Goal: Transaction & Acquisition: Purchase product/service

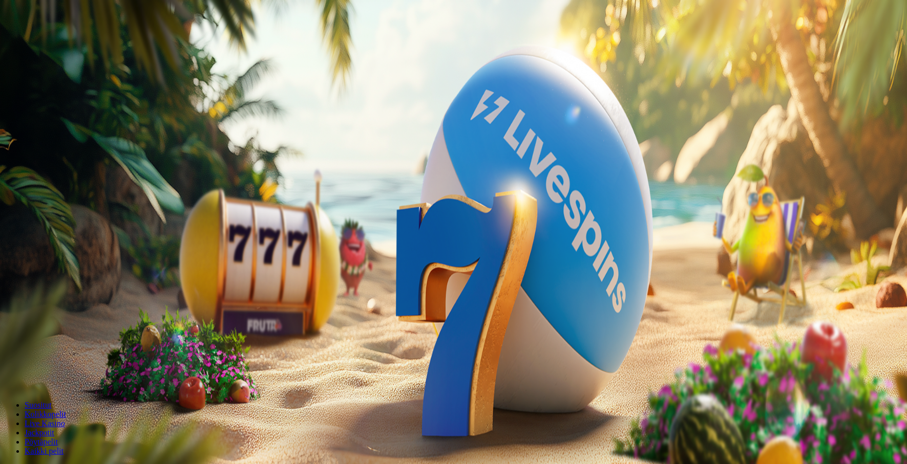
click at [77, 233] on input "***" at bounding box center [40, 238] width 73 height 10
type input "**"
click at [58, 262] on button "Talleta ja pelaa" at bounding box center [31, 267] width 54 height 11
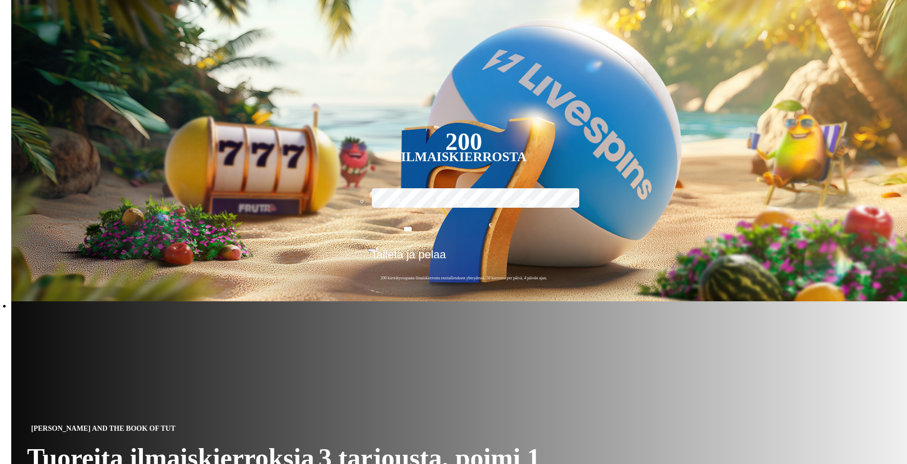
scroll to position [217, 0]
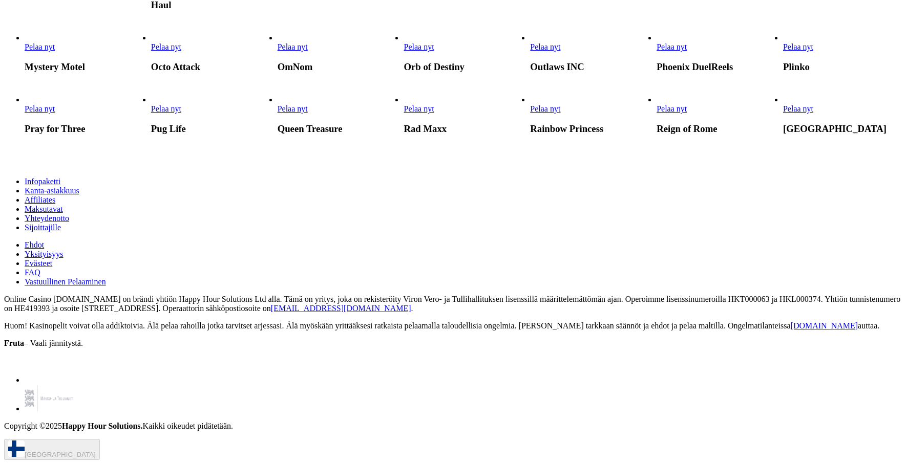
scroll to position [1961, 0]
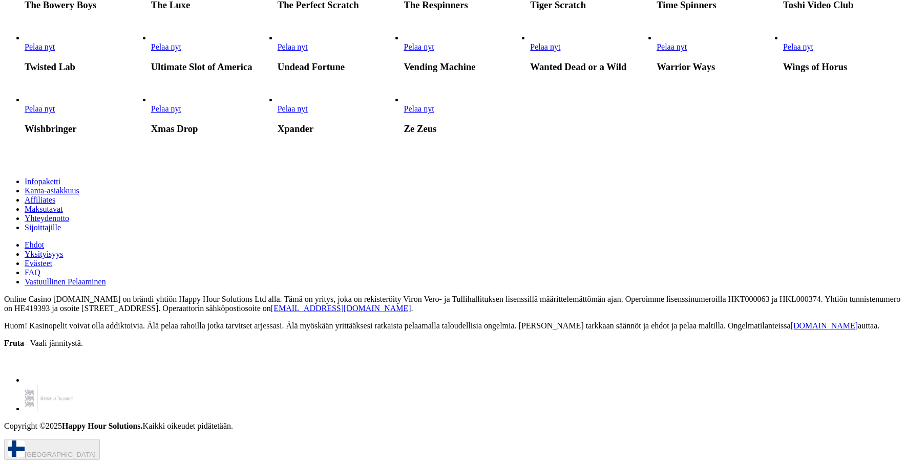
scroll to position [3215, 0]
click at [181, 113] on span "Pelaa nyt" at bounding box center [166, 108] width 30 height 9
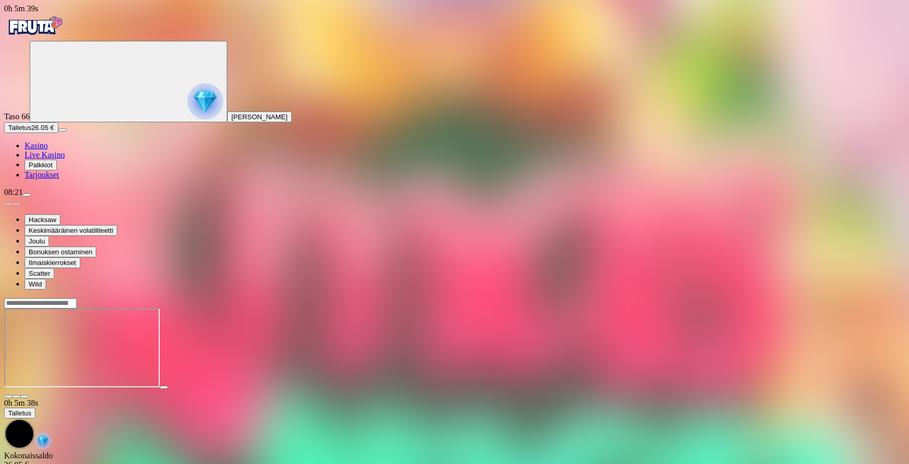
click at [187, 119] on img "Primary" at bounding box center [205, 101] width 36 height 36
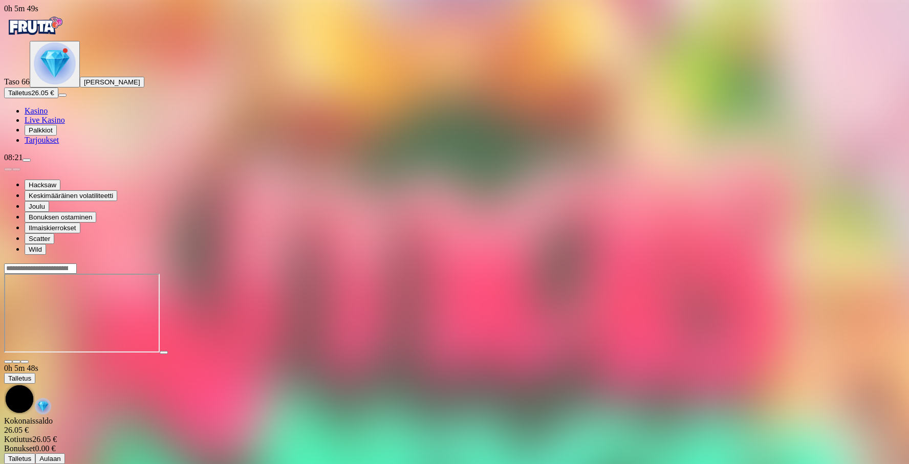
click at [69, 84] on img "Primary" at bounding box center [55, 63] width 42 height 42
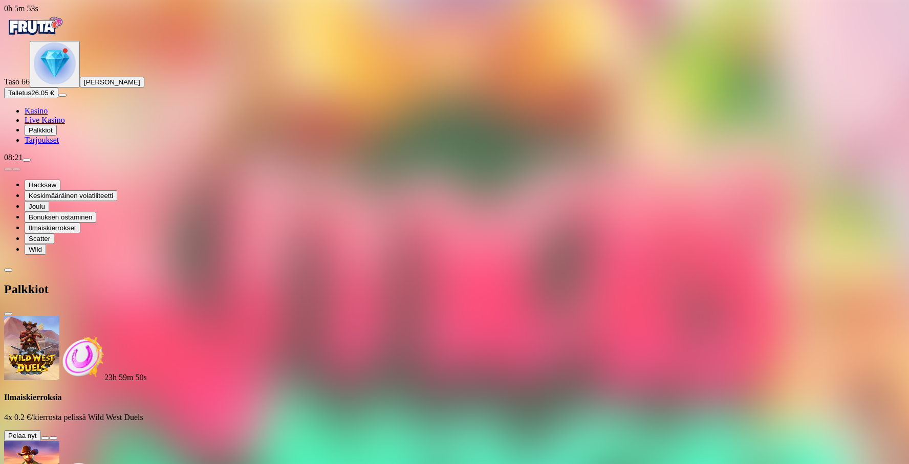
scroll to position [71, 0]
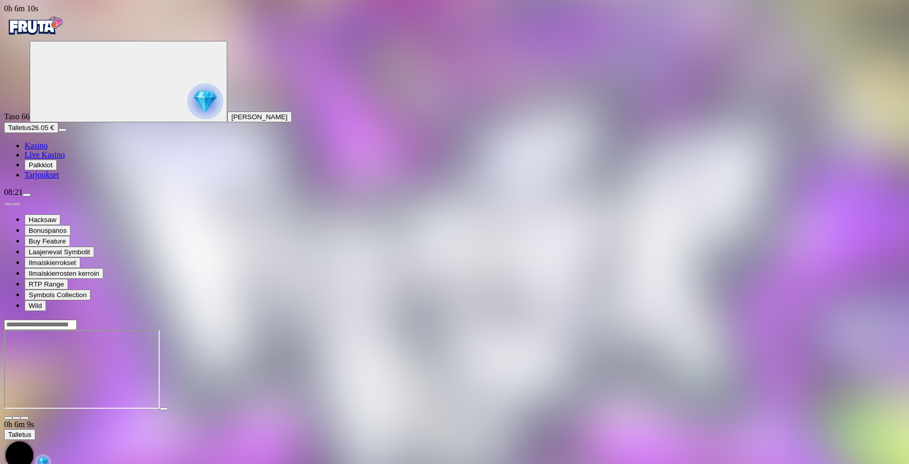
click at [25, 418] on span "fullscreen icon" at bounding box center [25, 418] width 0 height 0
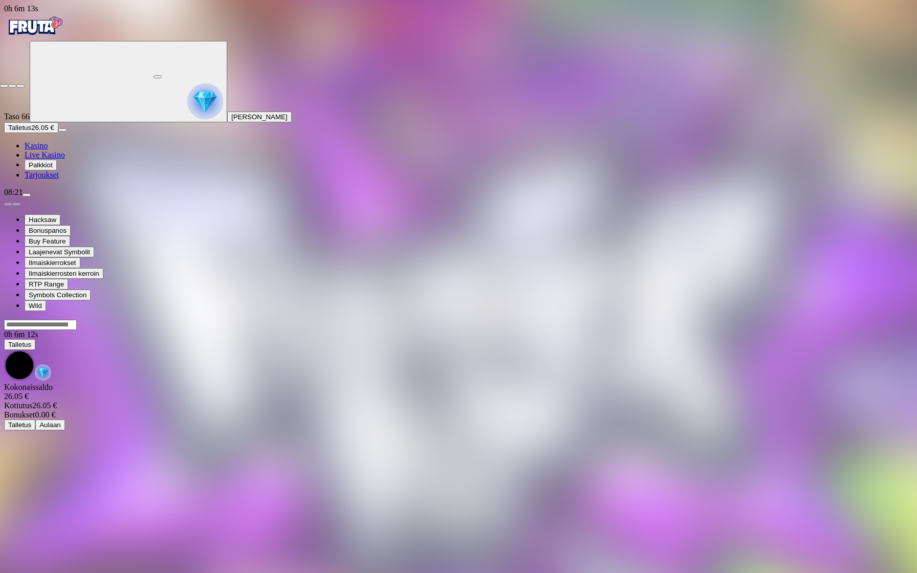
click at [20, 86] on span "fullscreen-exit icon" at bounding box center [20, 86] width 0 height 0
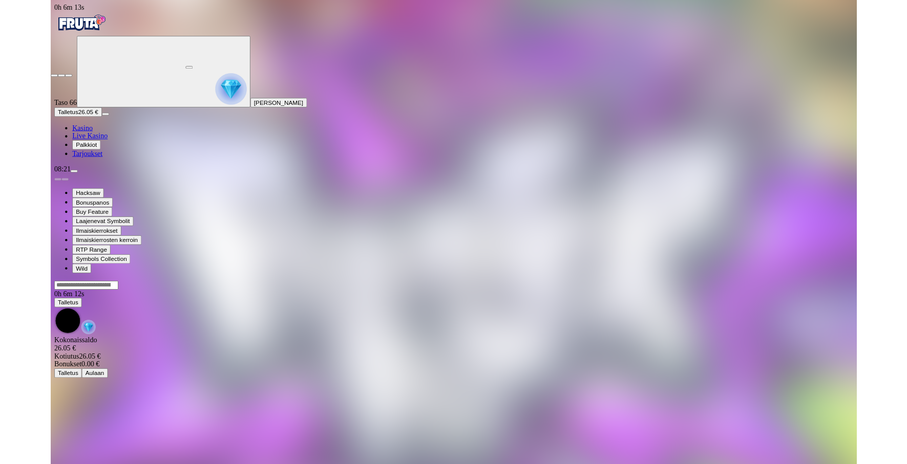
scroll to position [67, 0]
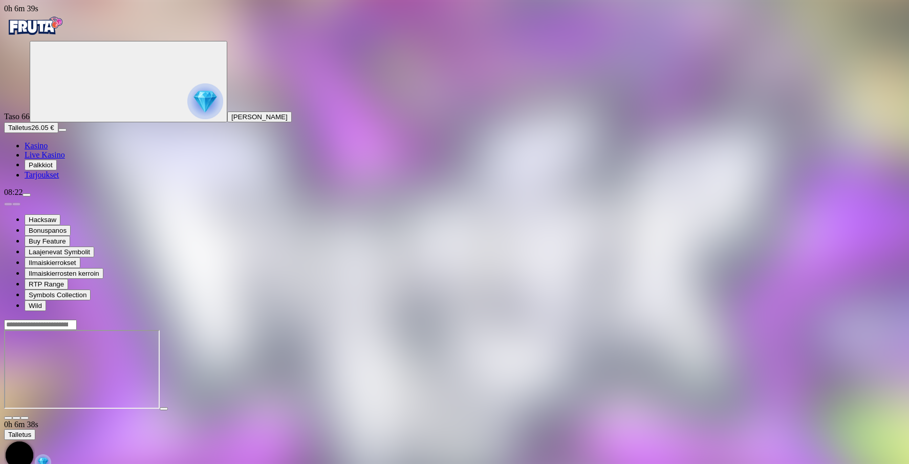
click at [48, 150] on span "Kasino" at bounding box center [36, 145] width 23 height 9
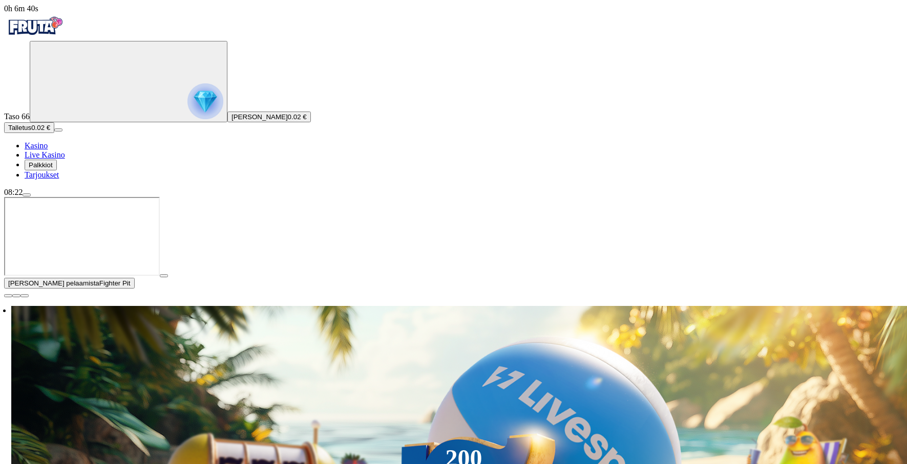
click at [54, 133] on button "Talletus 0.02 €" at bounding box center [29, 127] width 50 height 11
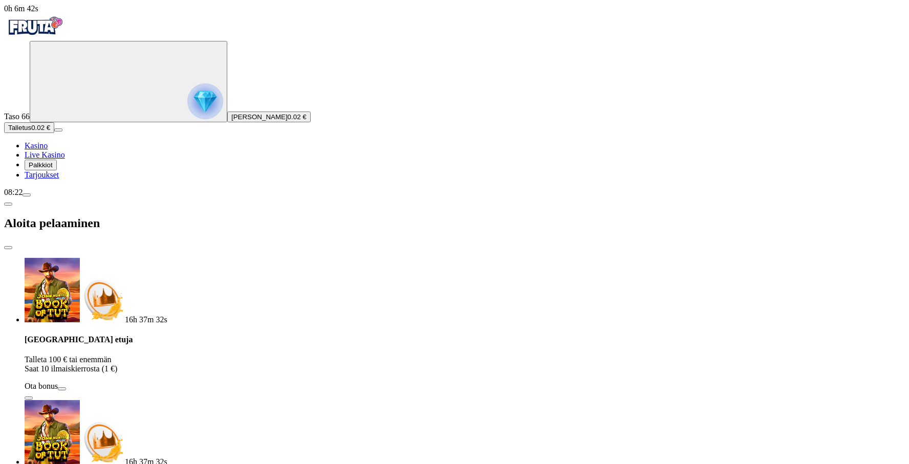
drag, startPoint x: 150, startPoint y: 272, endPoint x: 122, endPoint y: 272, distance: 28.2
type input "**"
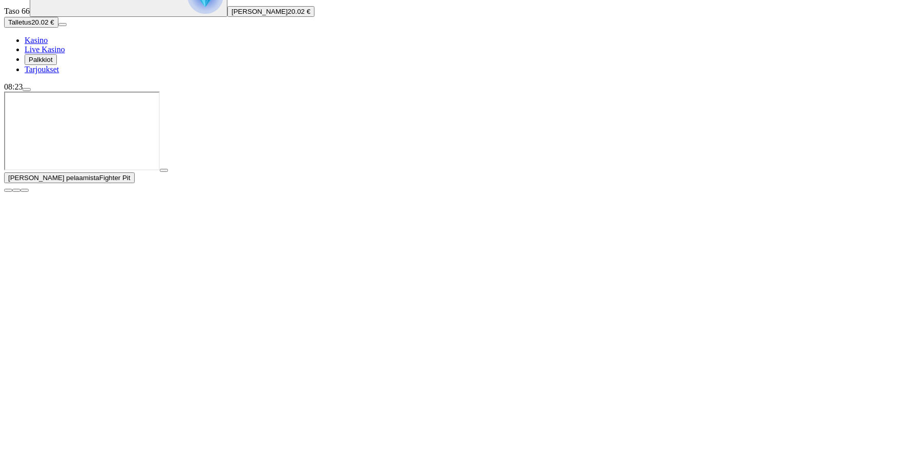
scroll to position [109, 0]
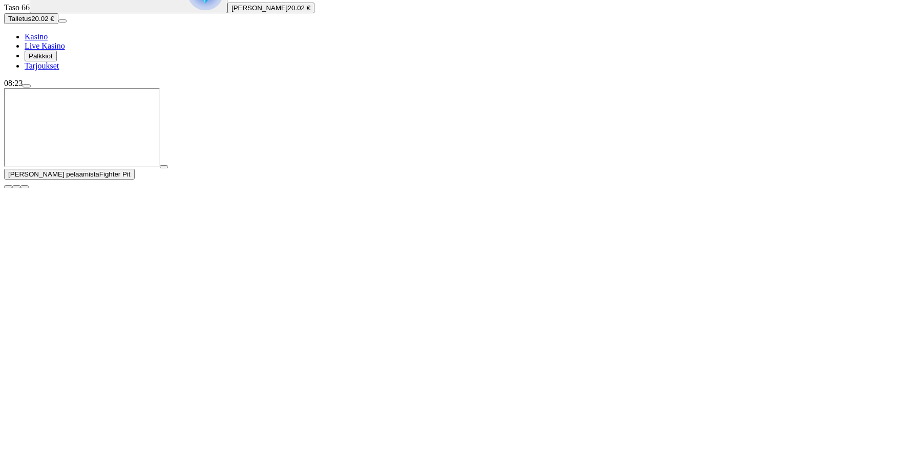
click at [8, 187] on span "close icon" at bounding box center [8, 187] width 0 height 0
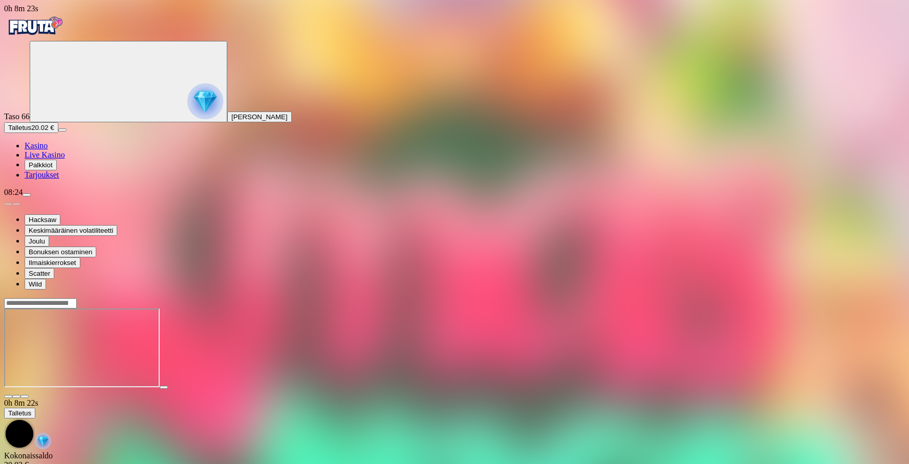
click at [25, 397] on span "fullscreen icon" at bounding box center [25, 397] width 0 height 0
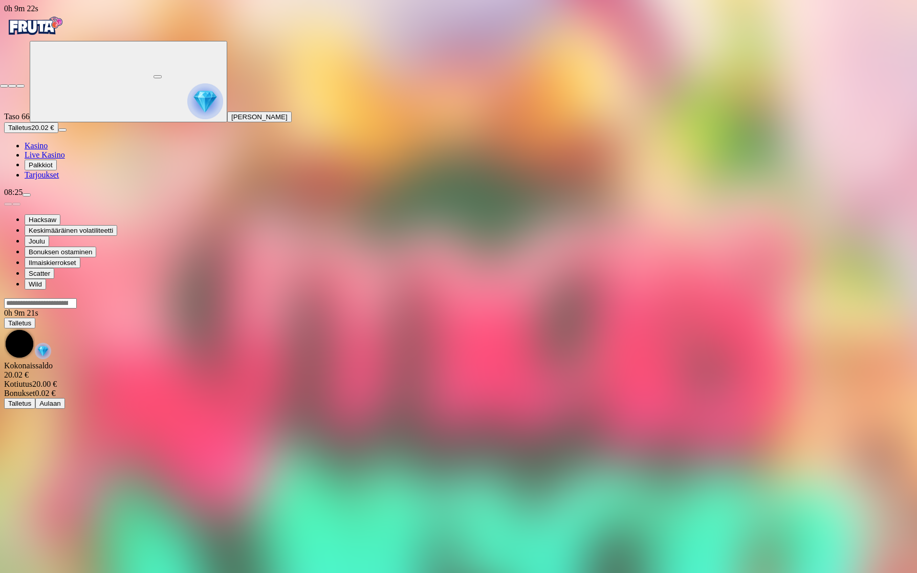
click at [20, 86] on span "fullscreen-exit icon" at bounding box center [20, 86] width 0 height 0
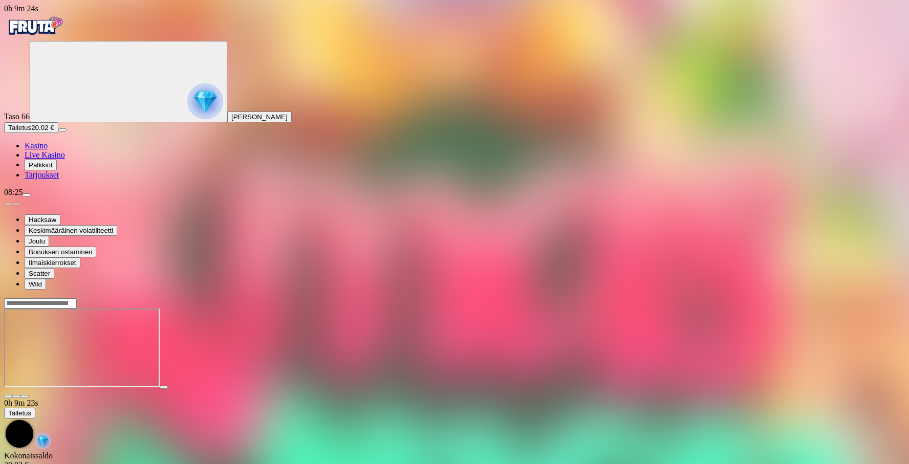
click at [37, 150] on link "Kasino" at bounding box center [36, 145] width 23 height 9
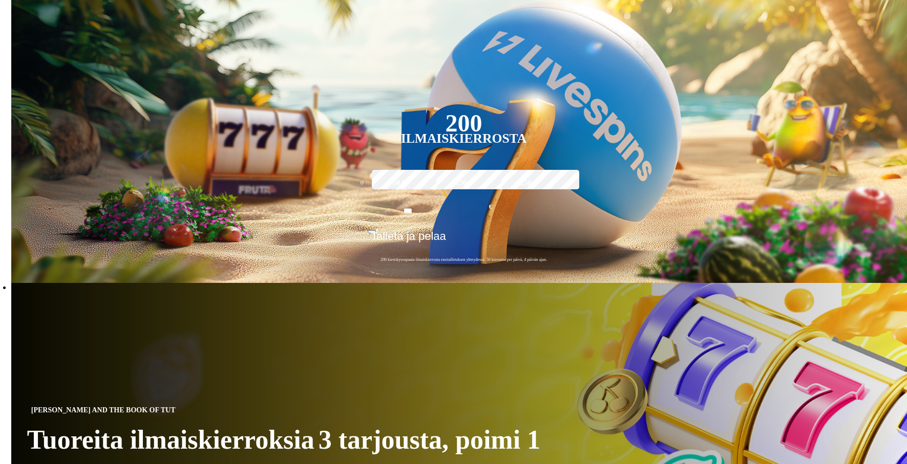
scroll to position [350, 0]
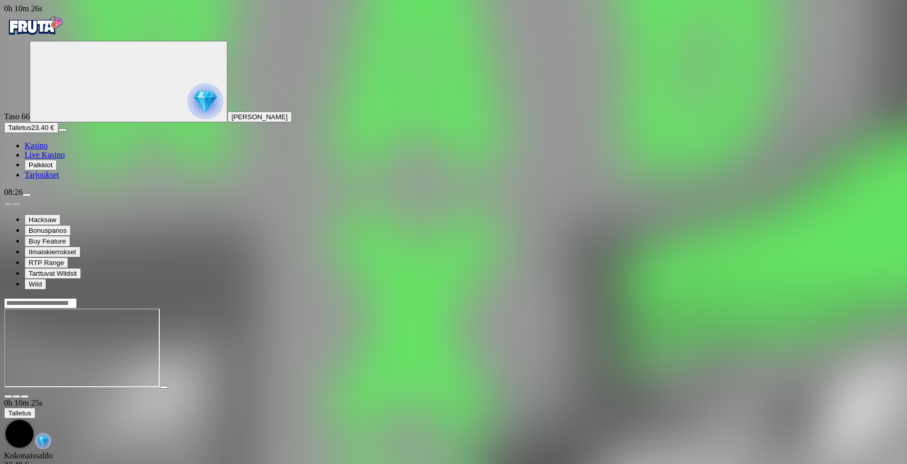
click at [16, 397] on span "chevron-down icon" at bounding box center [16, 397] width 0 height 0
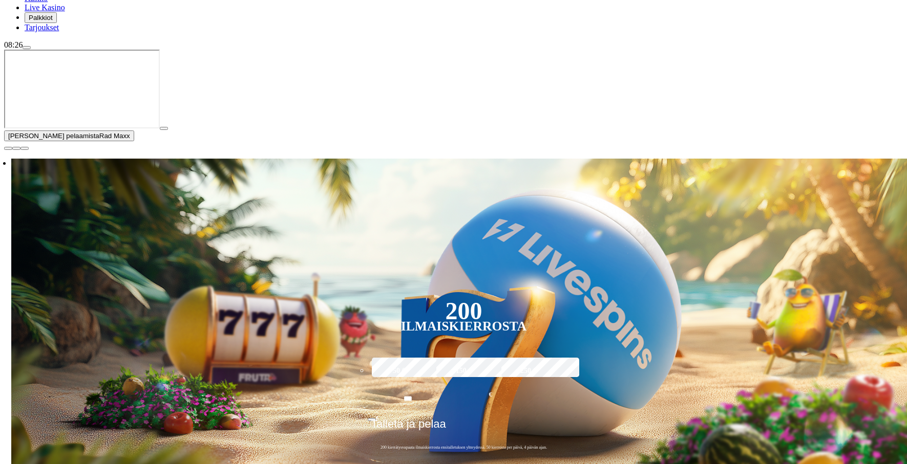
scroll to position [156, 0]
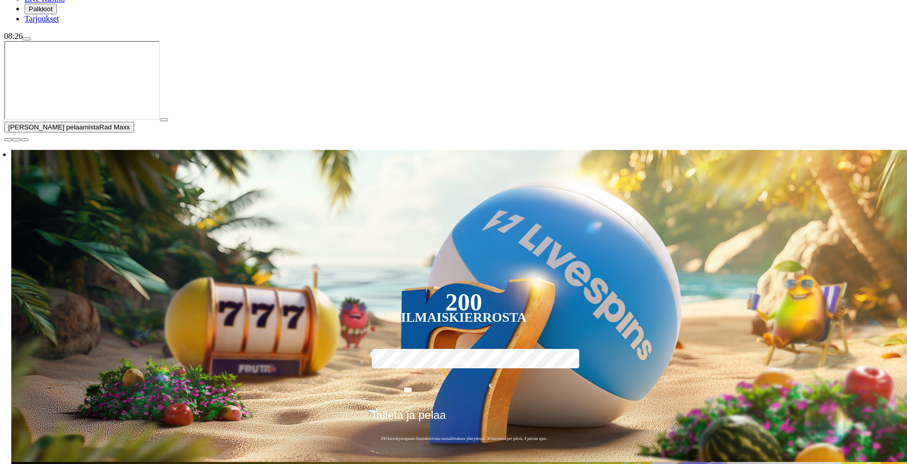
click at [8, 140] on span "close icon" at bounding box center [8, 140] width 0 height 0
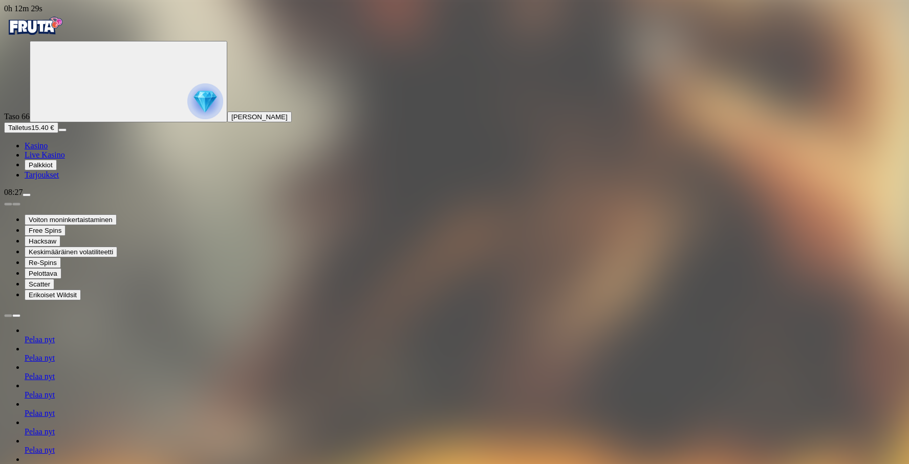
click at [31, 132] on span "Talletus" at bounding box center [19, 128] width 23 height 8
drag, startPoint x: 153, startPoint y: 270, endPoint x: 120, endPoint y: 270, distance: 32.2
type input "**"
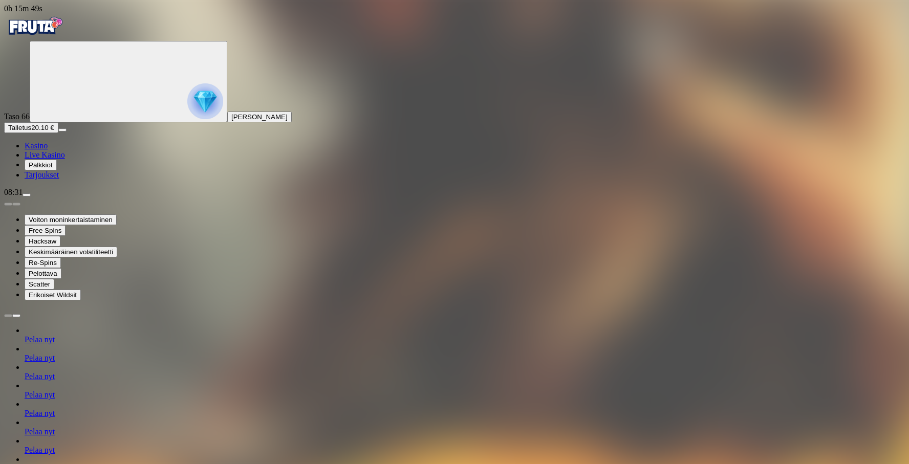
click at [31, 132] on span "Talletus" at bounding box center [19, 128] width 23 height 8
drag, startPoint x: 142, startPoint y: 273, endPoint x: 112, endPoint y: 271, distance: 30.3
type input "**"
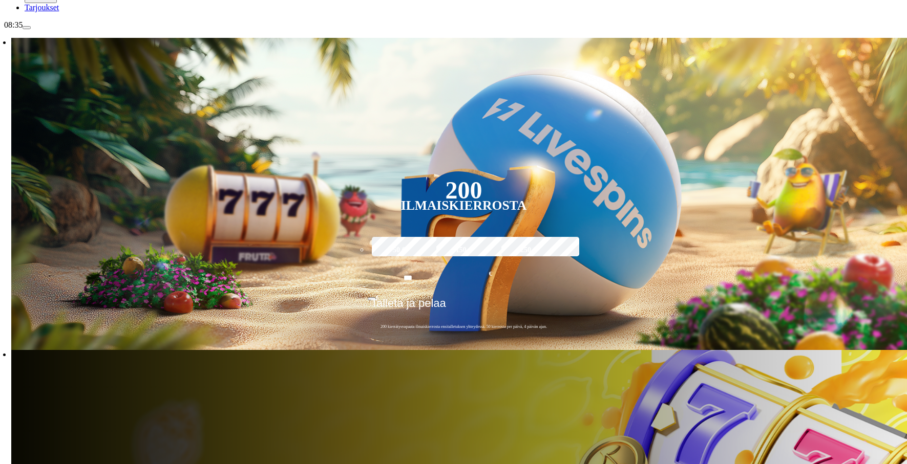
scroll to position [179, 0]
